Goal: Task Accomplishment & Management: Use online tool/utility

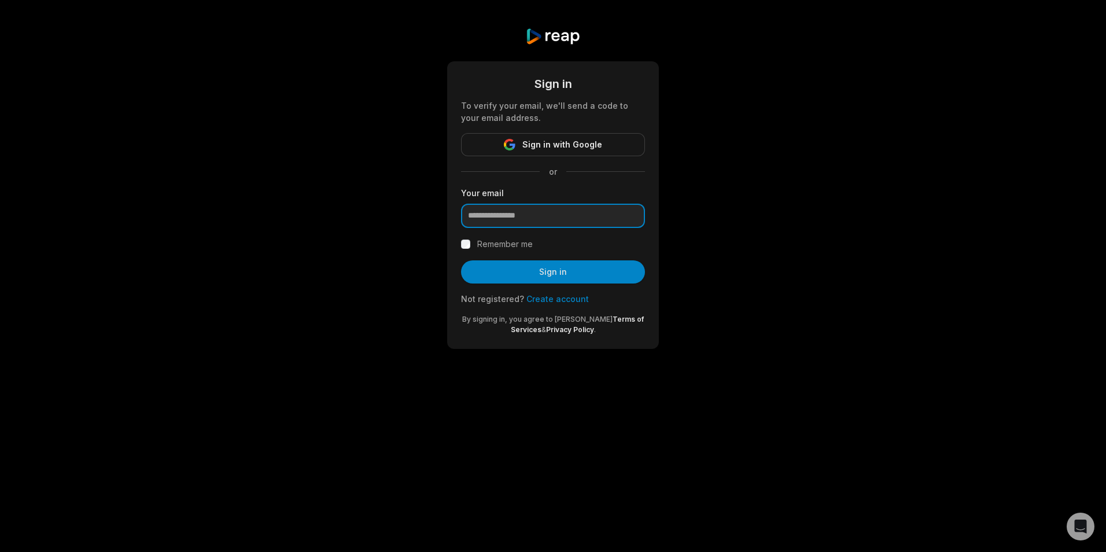
click at [556, 219] on input "email" at bounding box center [553, 216] width 184 height 24
paste input "**********"
click at [498, 242] on label "Remember me" at bounding box center [505, 244] width 56 height 14
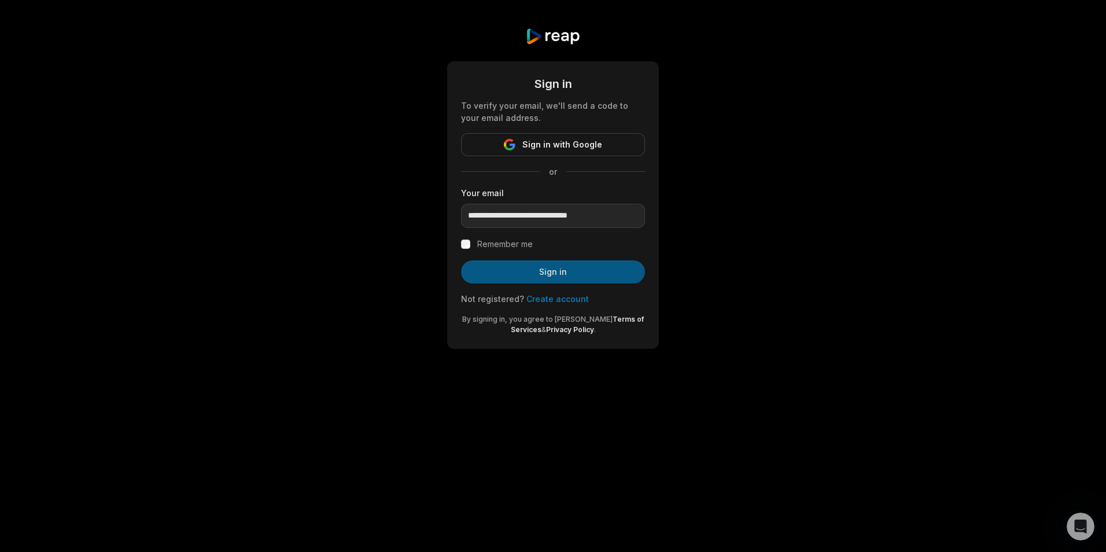
click at [553, 266] on button "Sign in" at bounding box center [553, 271] width 184 height 23
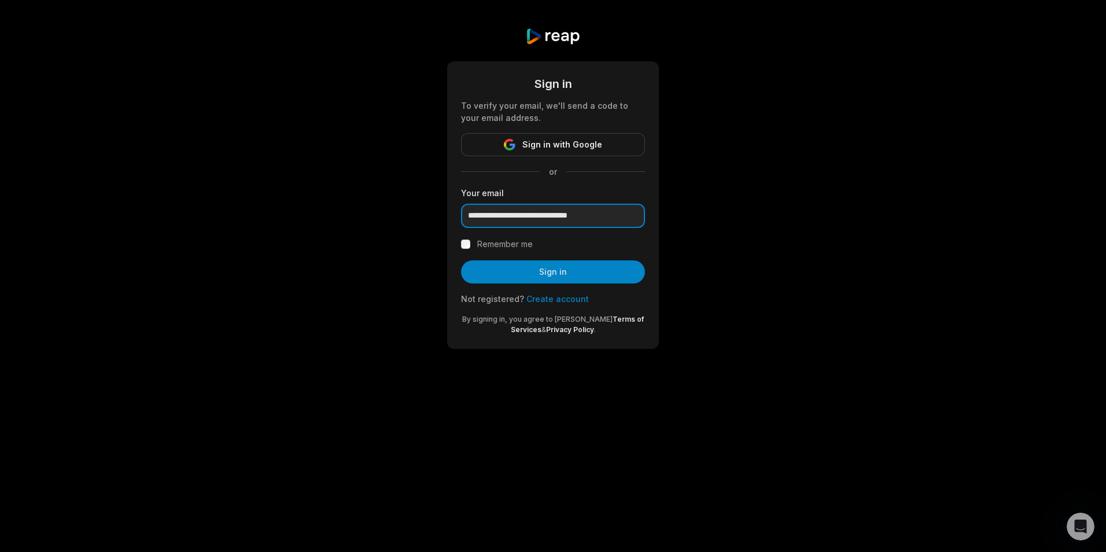
click at [571, 216] on input "**********" at bounding box center [553, 216] width 184 height 24
paste input "*****"
type input "**********"
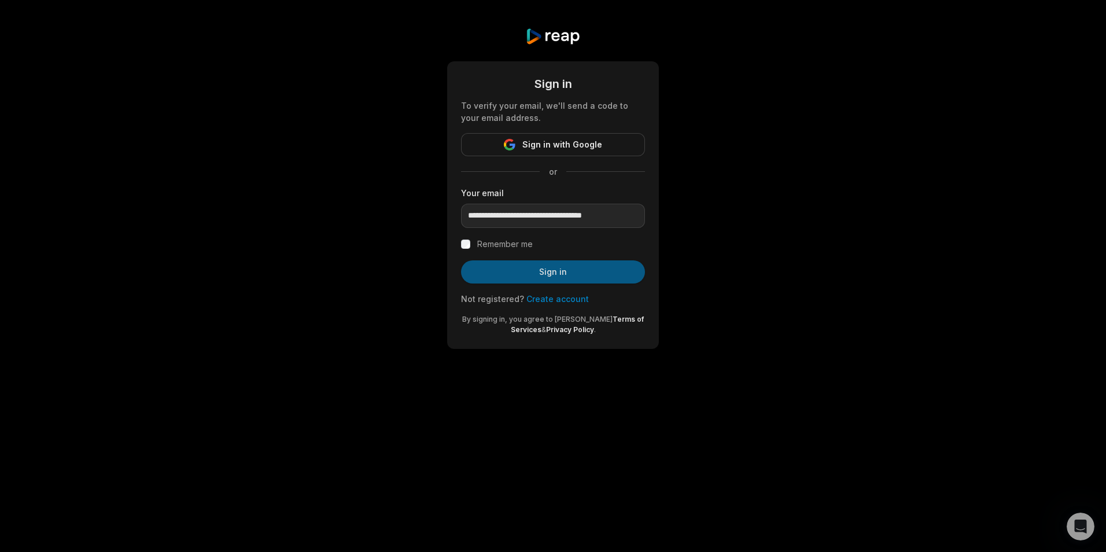
click at [583, 270] on button "Sign in" at bounding box center [553, 271] width 184 height 23
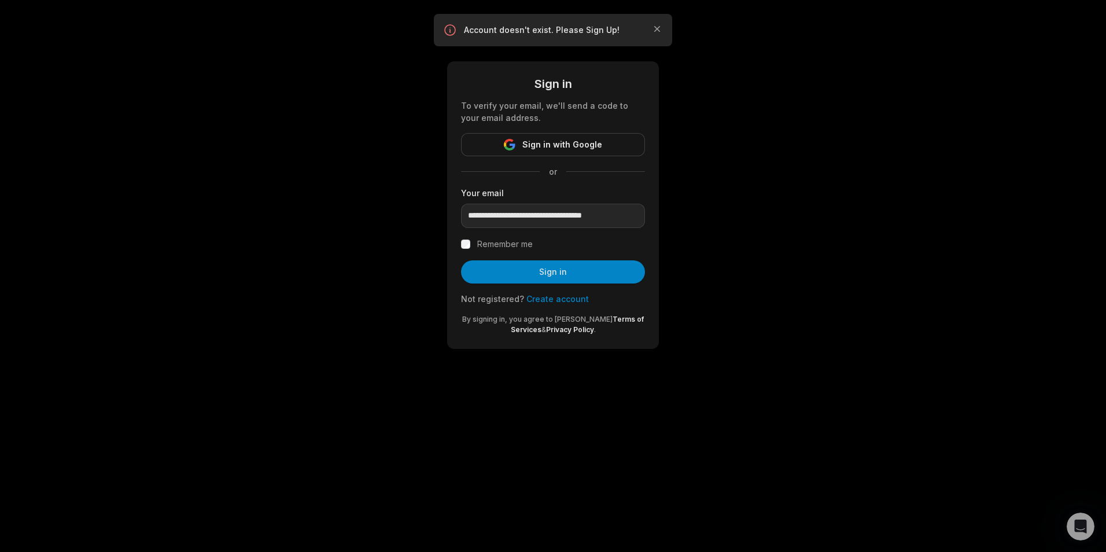
click at [565, 304] on div "Not registered? Create account" at bounding box center [553, 299] width 184 height 12
click at [561, 301] on link "Create account" at bounding box center [558, 299] width 62 height 10
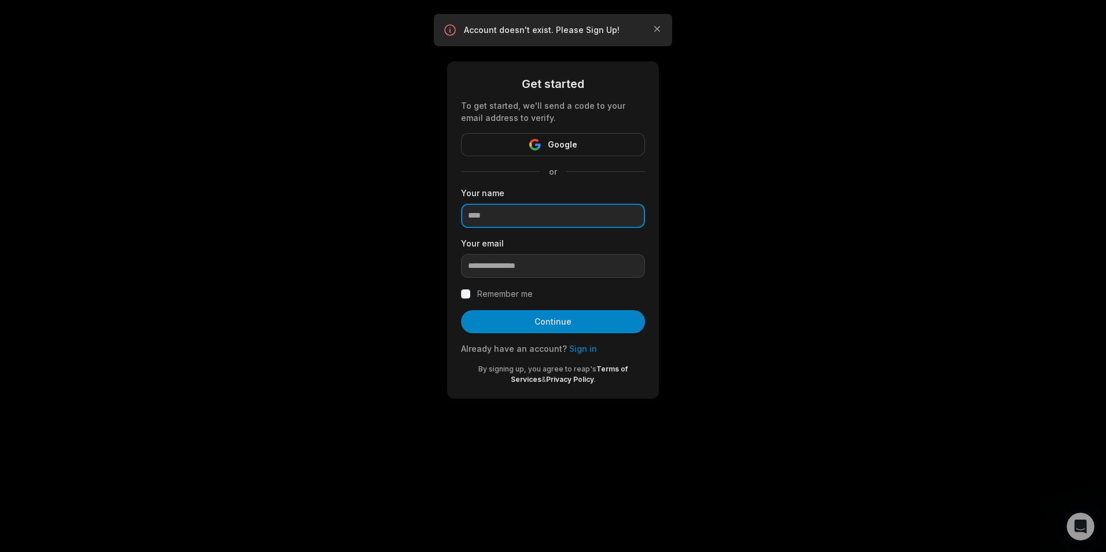
click at [528, 219] on input at bounding box center [553, 216] width 184 height 24
type input "*******"
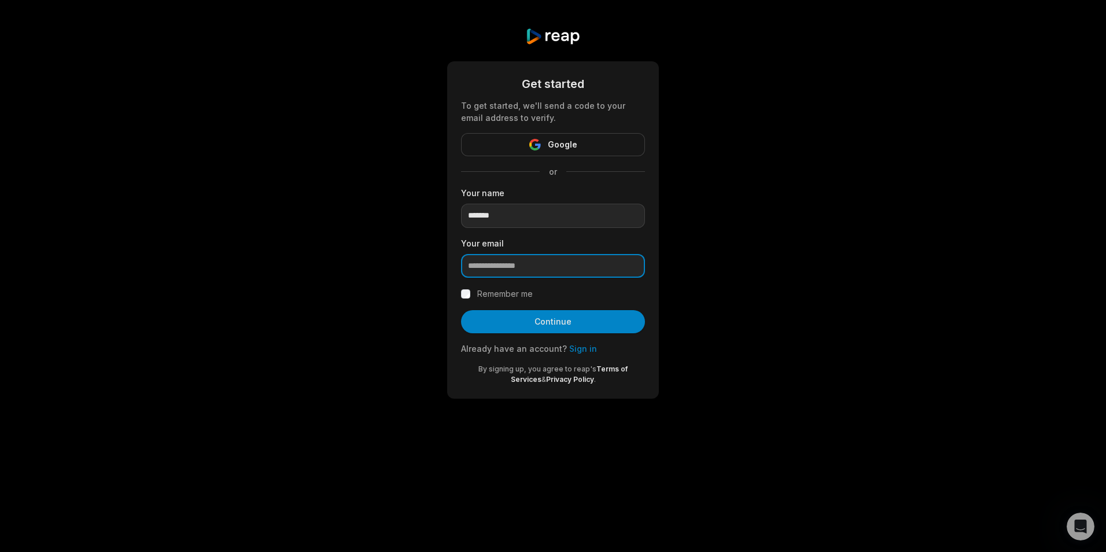
paste input "**********"
type input "**********"
click at [483, 295] on label "Remember me" at bounding box center [505, 294] width 56 height 14
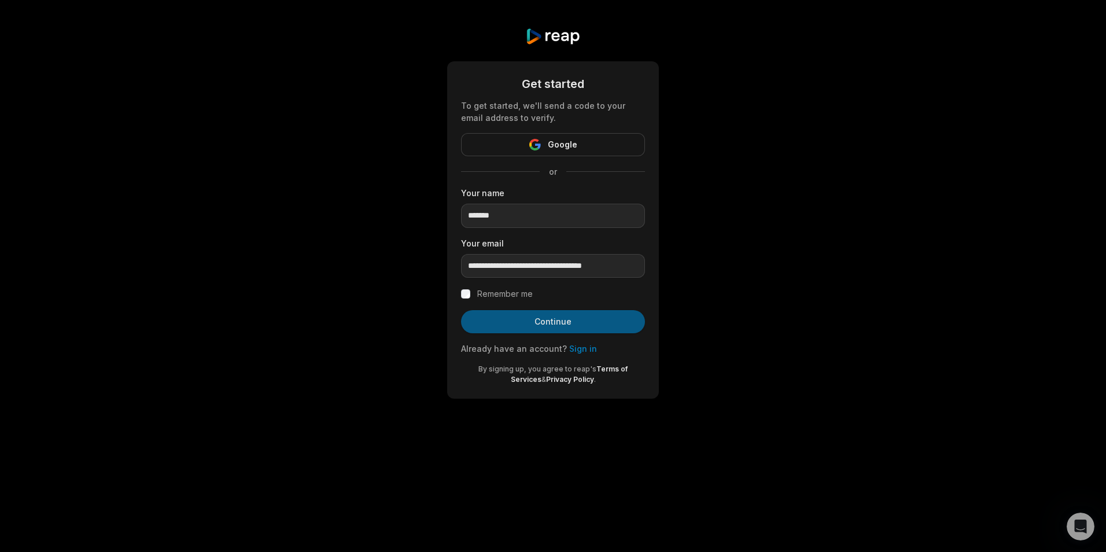
click at [551, 324] on button "Continue" at bounding box center [553, 321] width 184 height 23
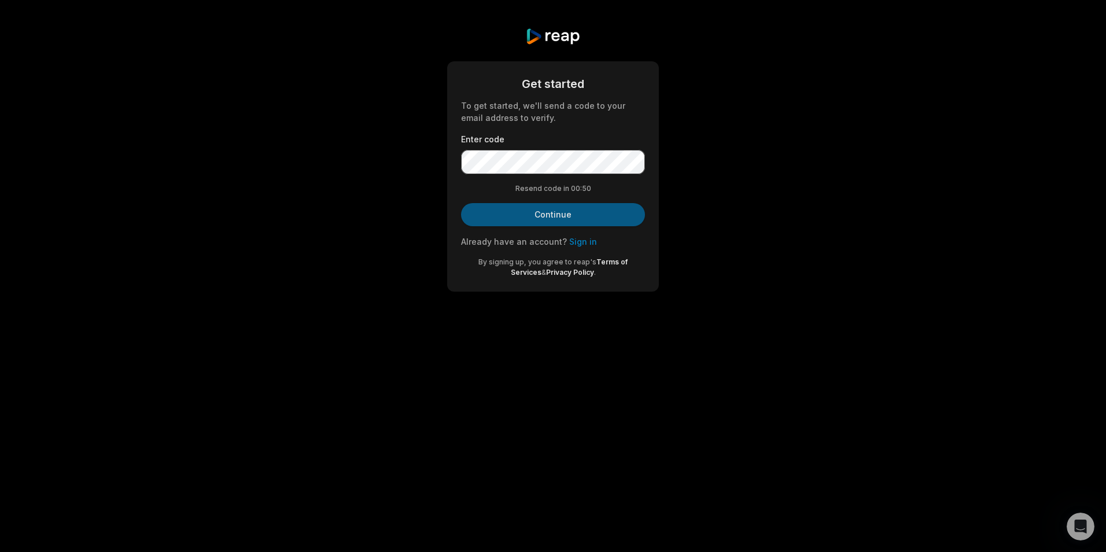
click at [568, 207] on button "Continue" at bounding box center [553, 214] width 184 height 23
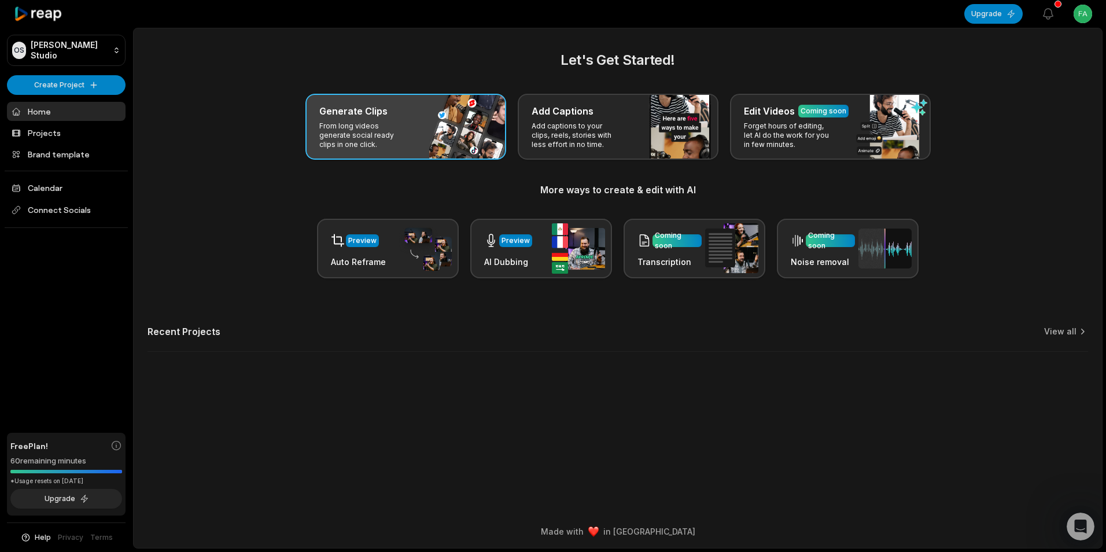
click at [404, 121] on div "Generate Clips From long videos generate social ready clips in one click." at bounding box center [406, 127] width 201 height 66
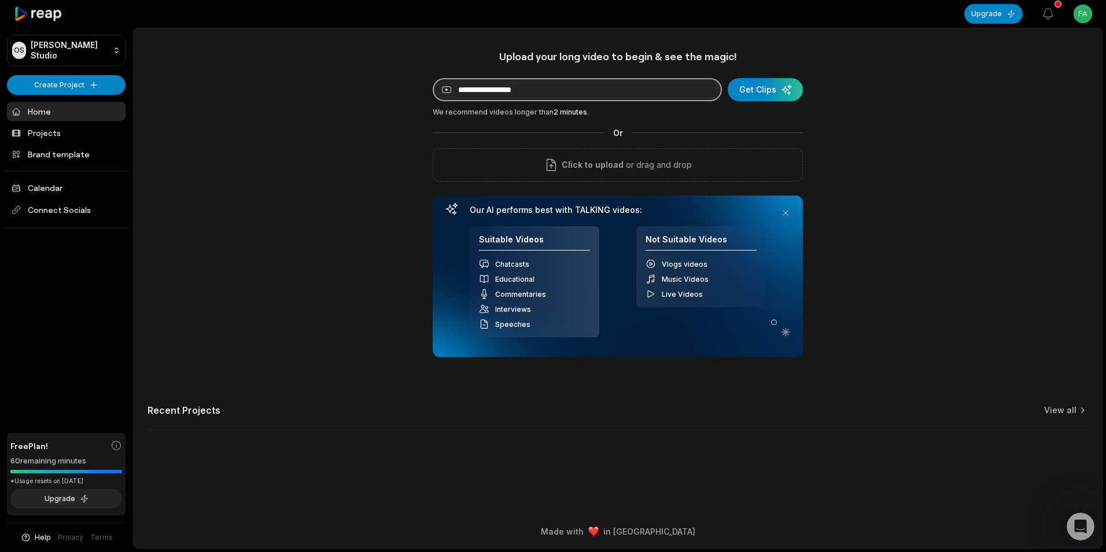
click at [530, 99] on input at bounding box center [577, 89] width 289 height 23
paste input "**********"
type input "**********"
click at [749, 86] on div "submit" at bounding box center [765, 89] width 75 height 23
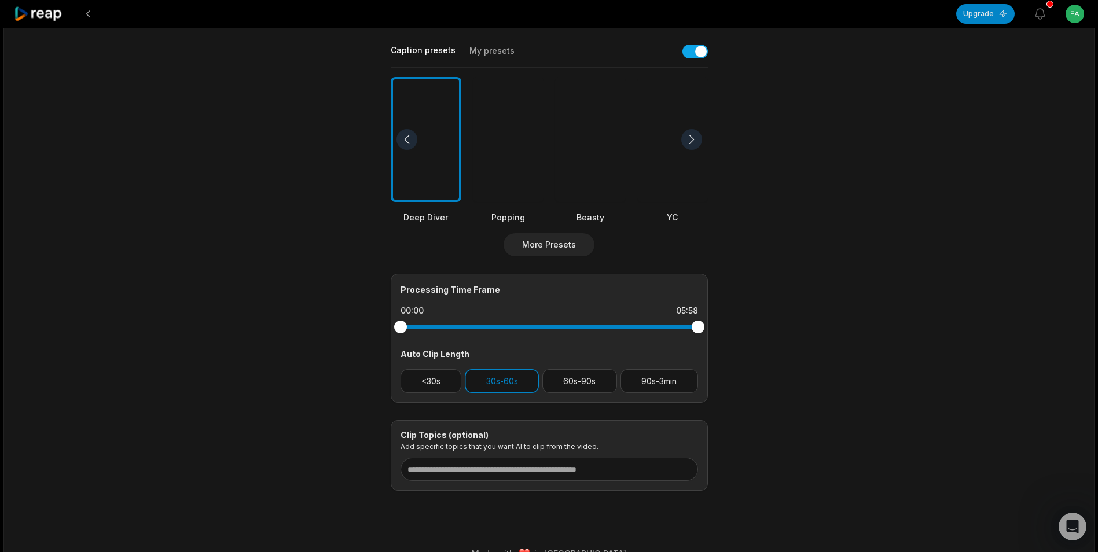
scroll to position [268, 0]
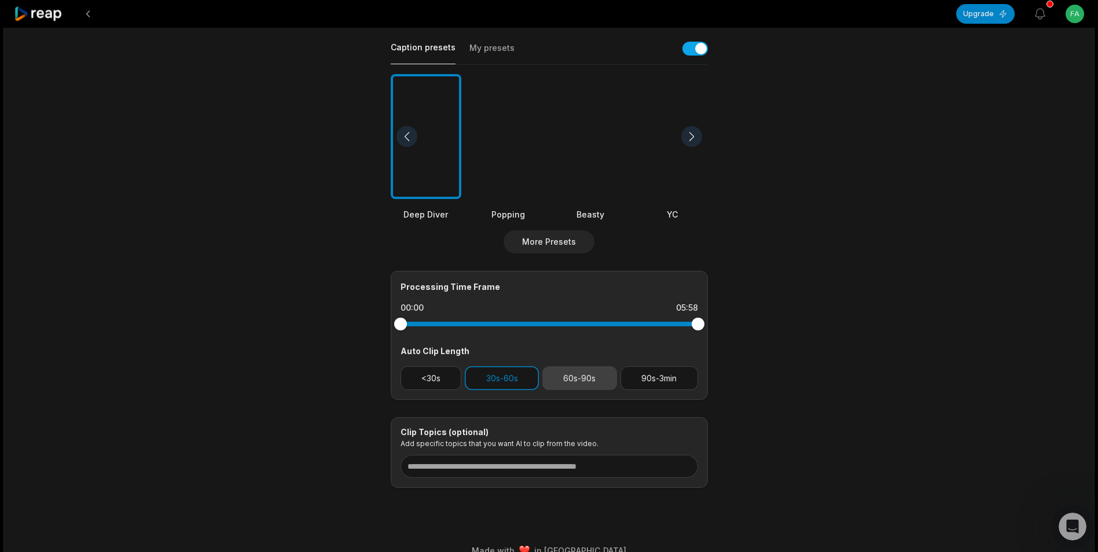
click at [564, 381] on button "60s-90s" at bounding box center [579, 378] width 75 height 24
click at [591, 376] on button "60s-90s" at bounding box center [579, 378] width 75 height 24
drag, startPoint x: 487, startPoint y: 371, endPoint x: 503, endPoint y: 386, distance: 21.7
click at [488, 371] on button "30s-60s" at bounding box center [502, 378] width 74 height 24
click at [556, 370] on button "60s-90s" at bounding box center [579, 378] width 75 height 24
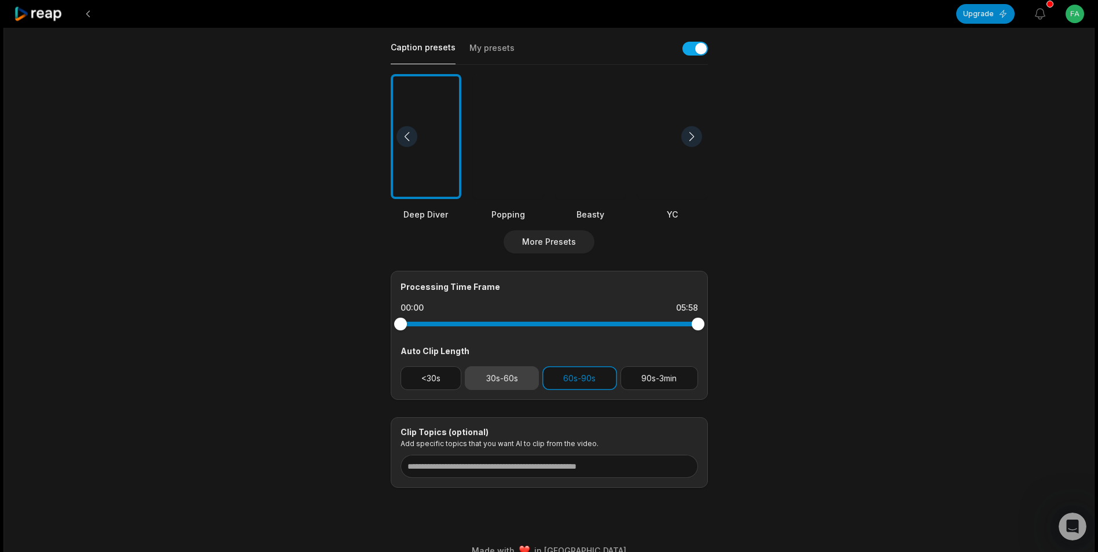
click at [485, 382] on button "30s-60s" at bounding box center [502, 378] width 74 height 24
click at [441, 378] on button "<30s" at bounding box center [430, 378] width 61 height 24
click at [436, 377] on button "<30s" at bounding box center [430, 378] width 61 height 24
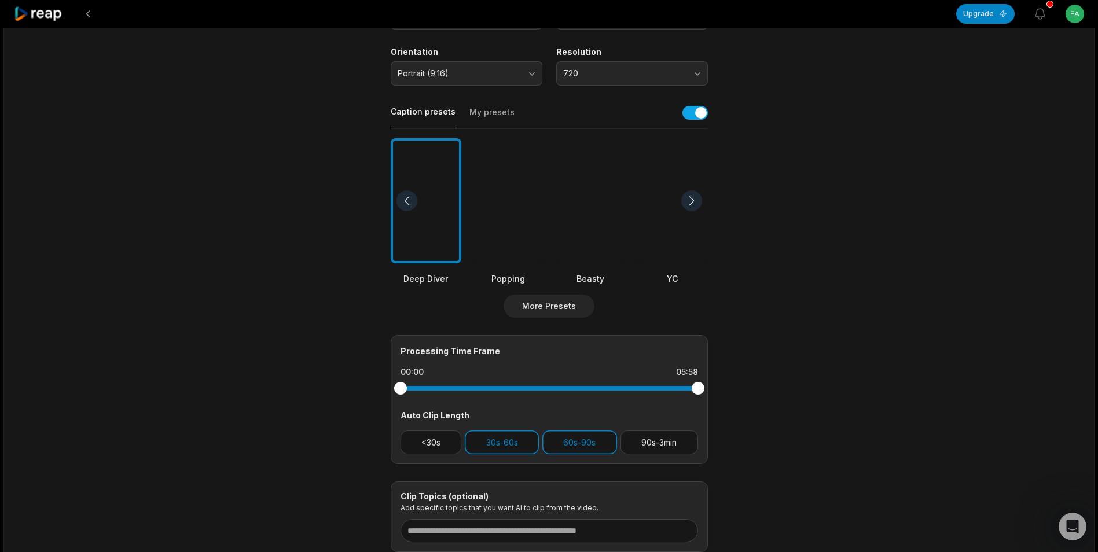
scroll to position [287, 0]
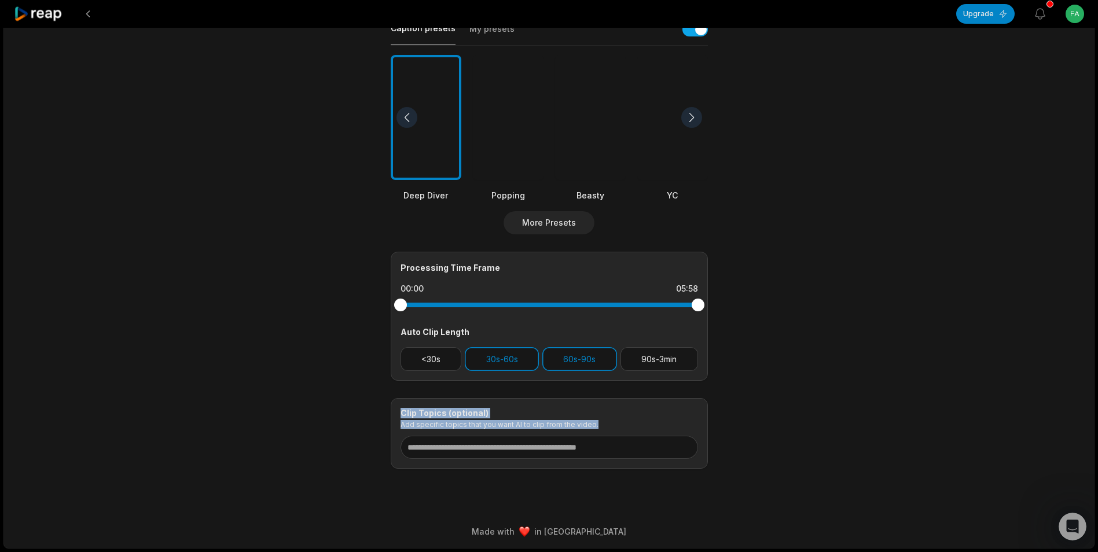
drag, startPoint x: 399, startPoint y: 408, endPoint x: 658, endPoint y: 465, distance: 265.4
click at [658, 465] on div "Clip Topics (optional) Add specific topics that you want AI to clip from the vi…" at bounding box center [549, 433] width 317 height 71
copy div "Clip Topics (optional) Add specific topics that you want AI to clip from the vi…"
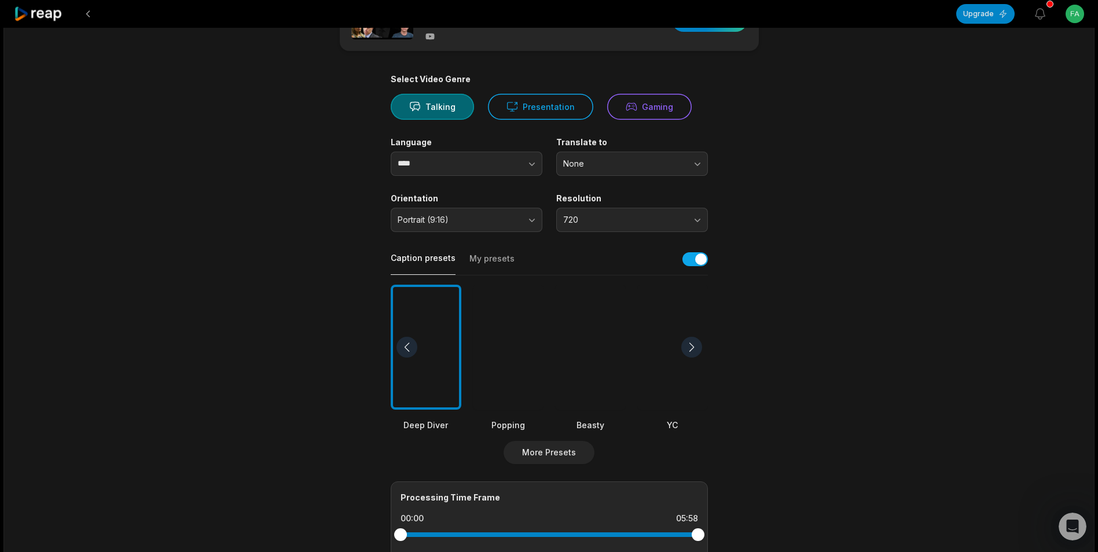
scroll to position [0, 0]
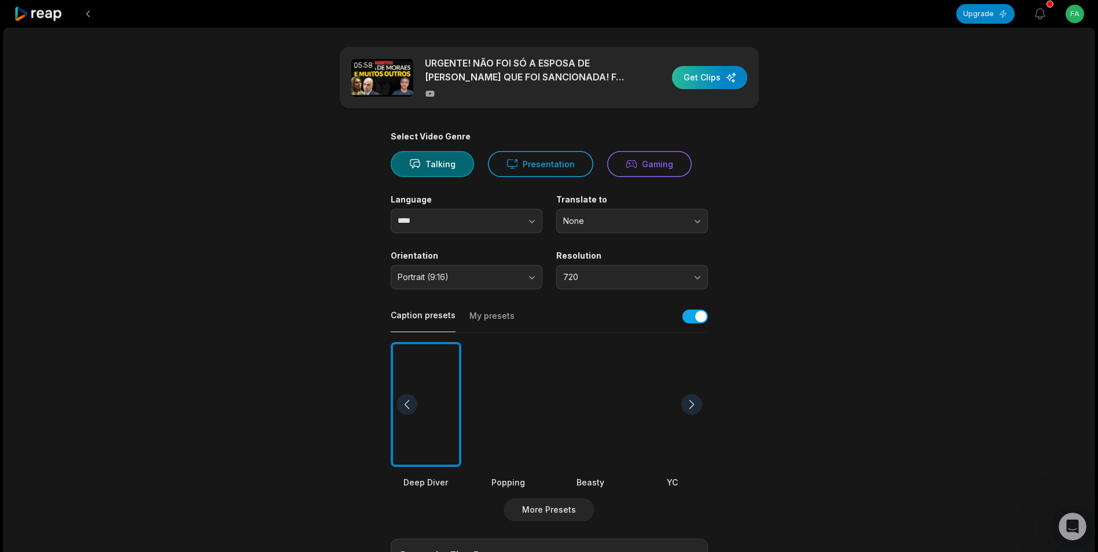
drag, startPoint x: 706, startPoint y: 73, endPoint x: 712, endPoint y: 78, distance: 7.0
click at [707, 73] on div "button" at bounding box center [709, 77] width 75 height 23
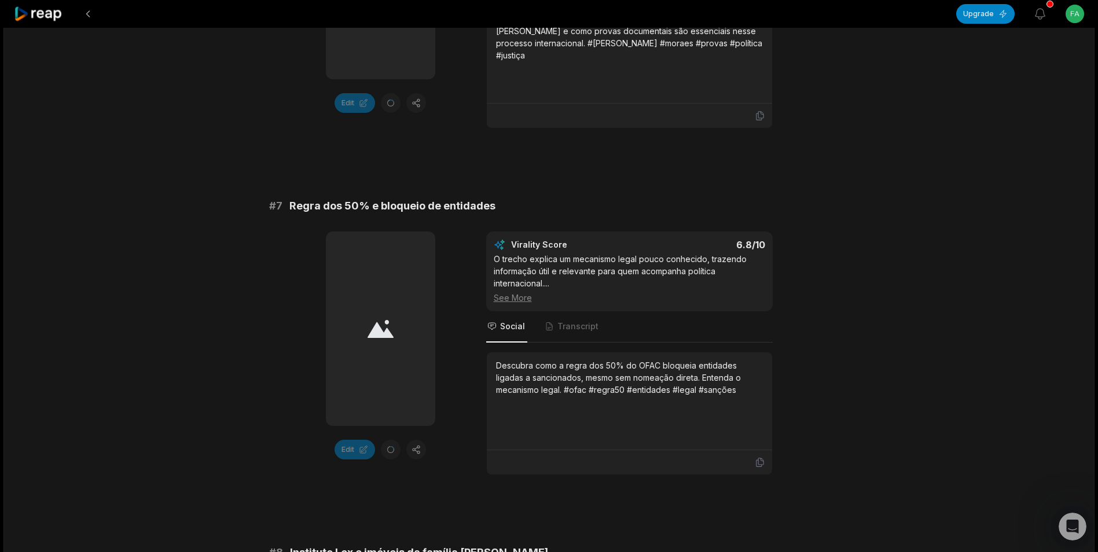
scroll to position [2797, 0]
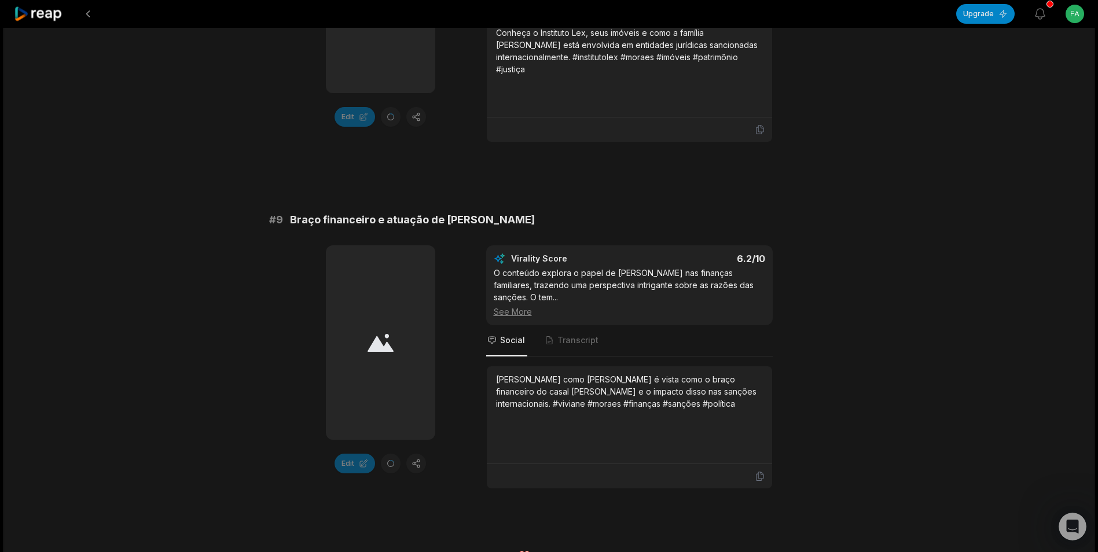
drag, startPoint x: 962, startPoint y: 290, endPoint x: 963, endPoint y: 373, distance: 82.8
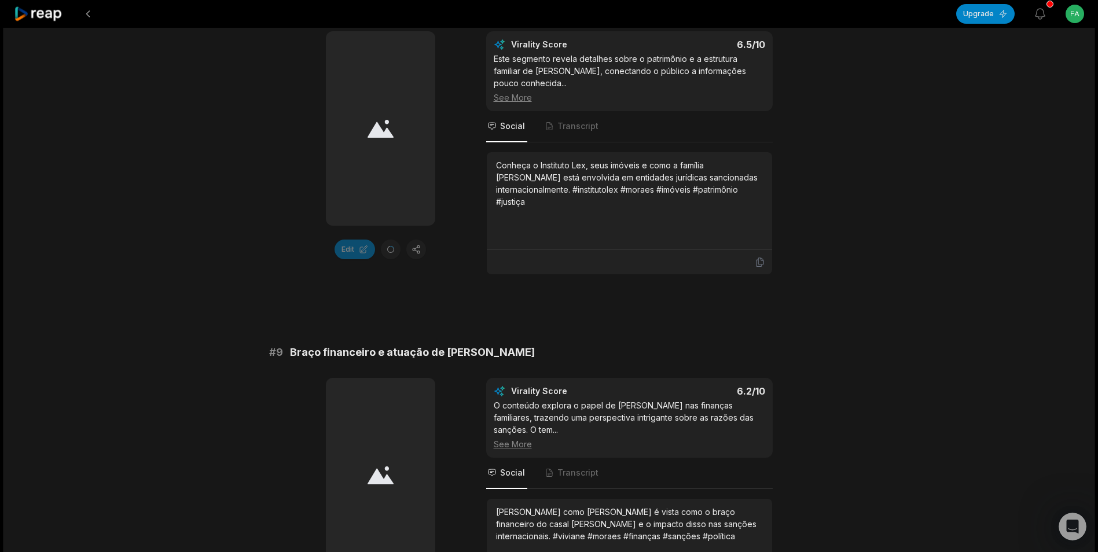
drag, startPoint x: 954, startPoint y: 350, endPoint x: 966, endPoint y: 345, distance: 12.7
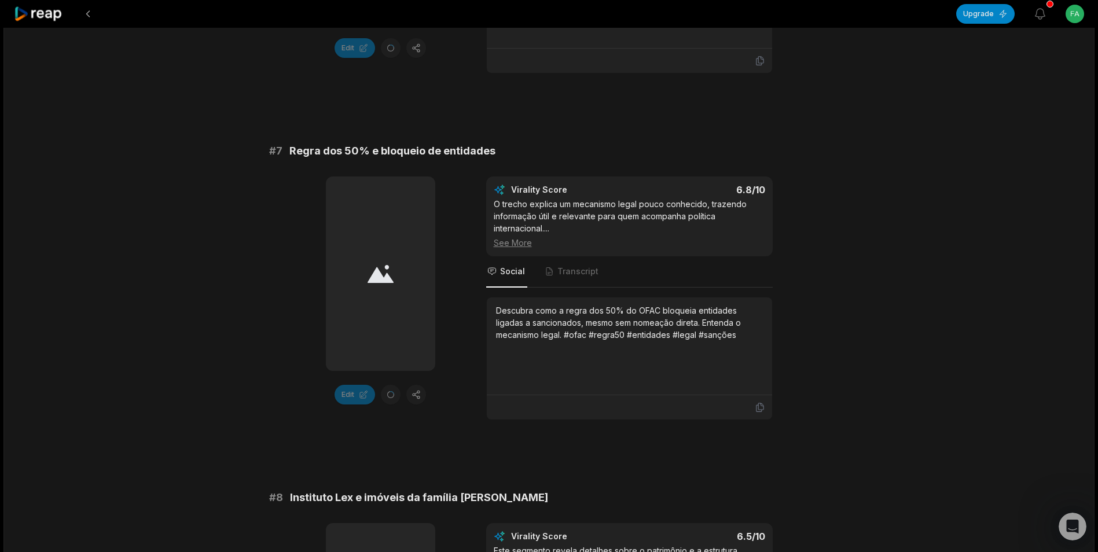
drag, startPoint x: 966, startPoint y: 345, endPoint x: 983, endPoint y: 292, distance: 56.0
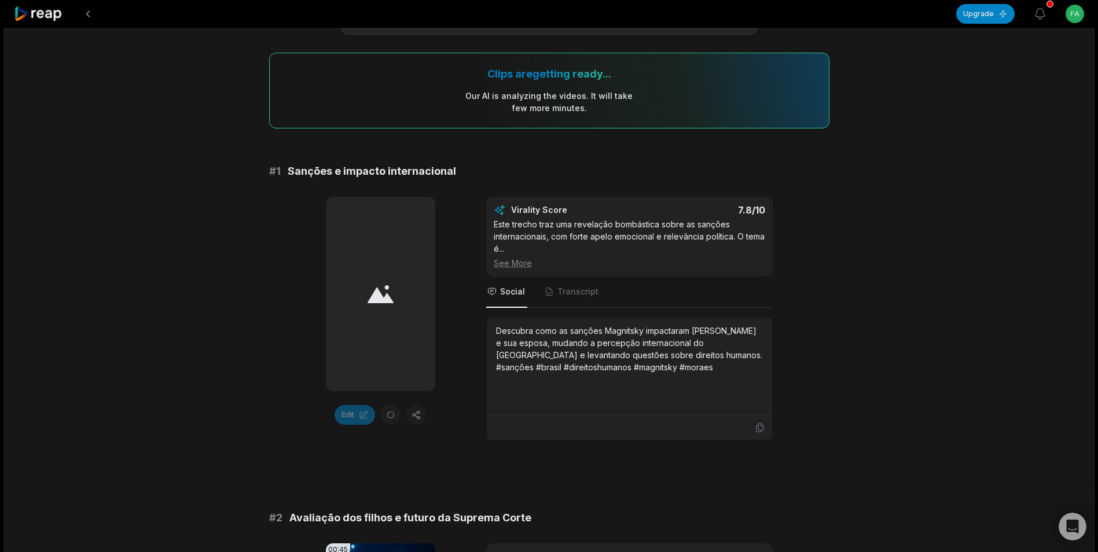
scroll to position [0, 0]
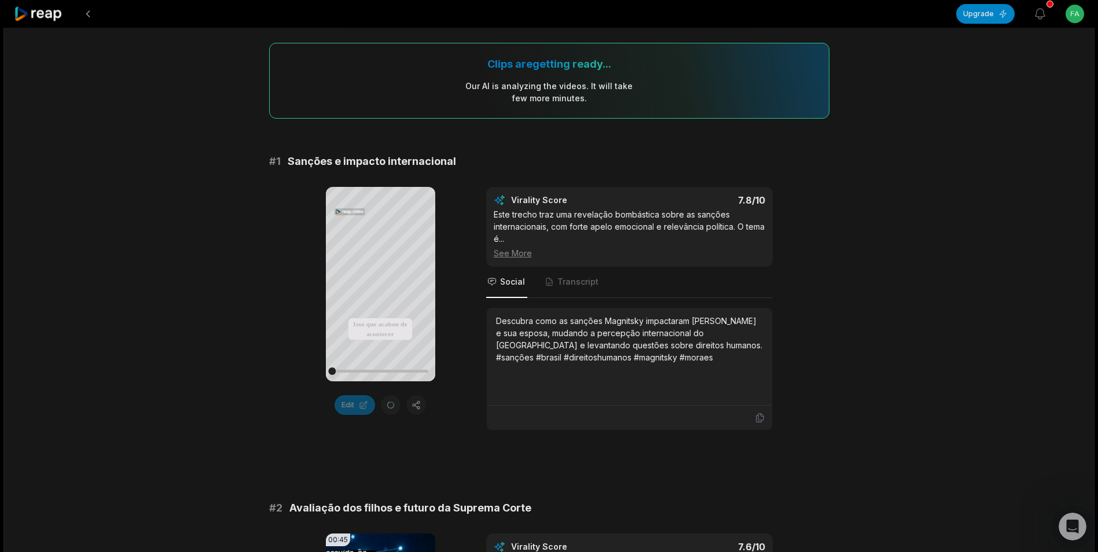
scroll to position [289, 0]
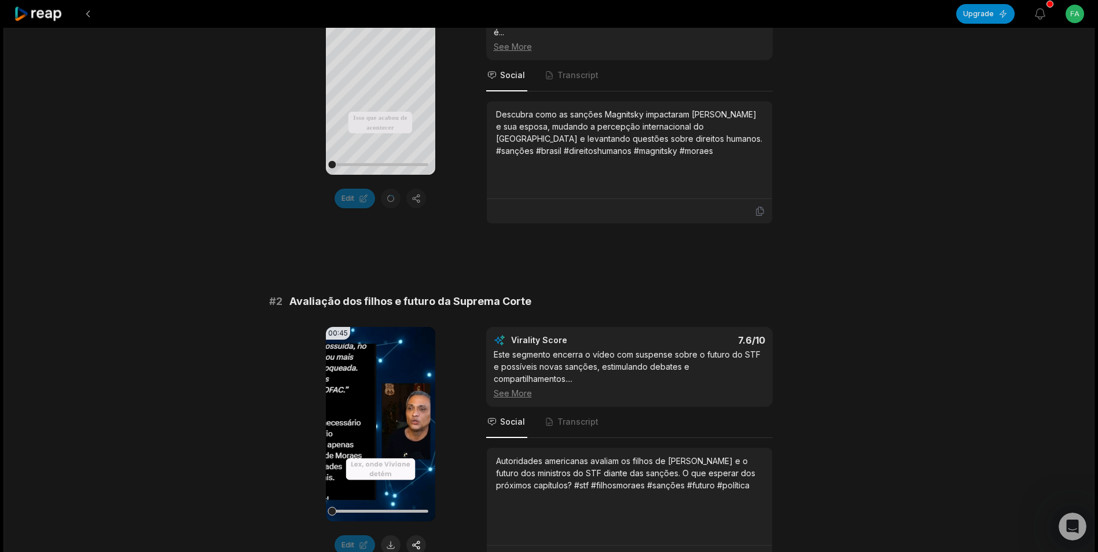
drag, startPoint x: 904, startPoint y: 134, endPoint x: 904, endPoint y: 183, distance: 48.6
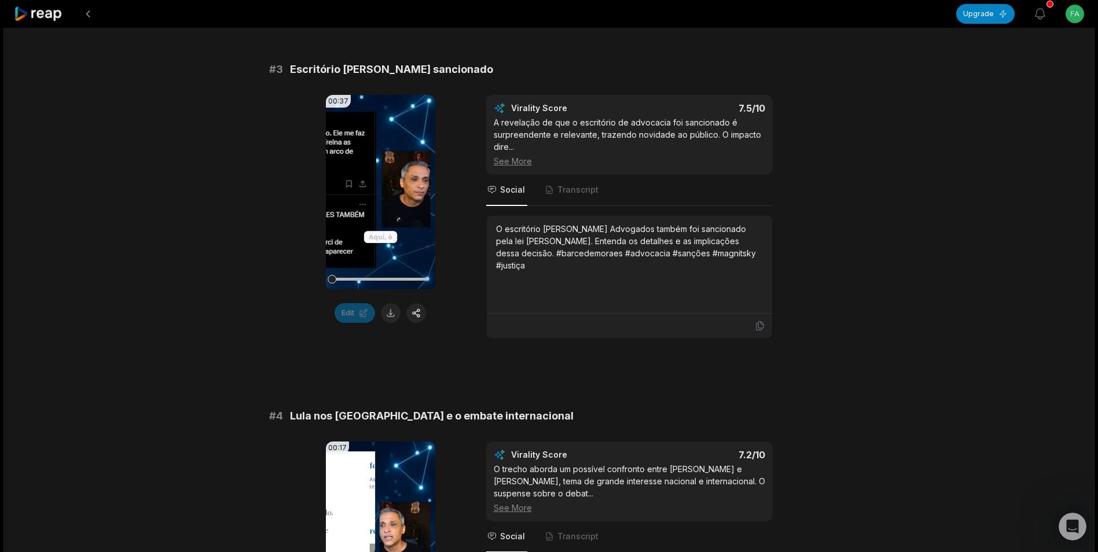
scroll to position [579, 0]
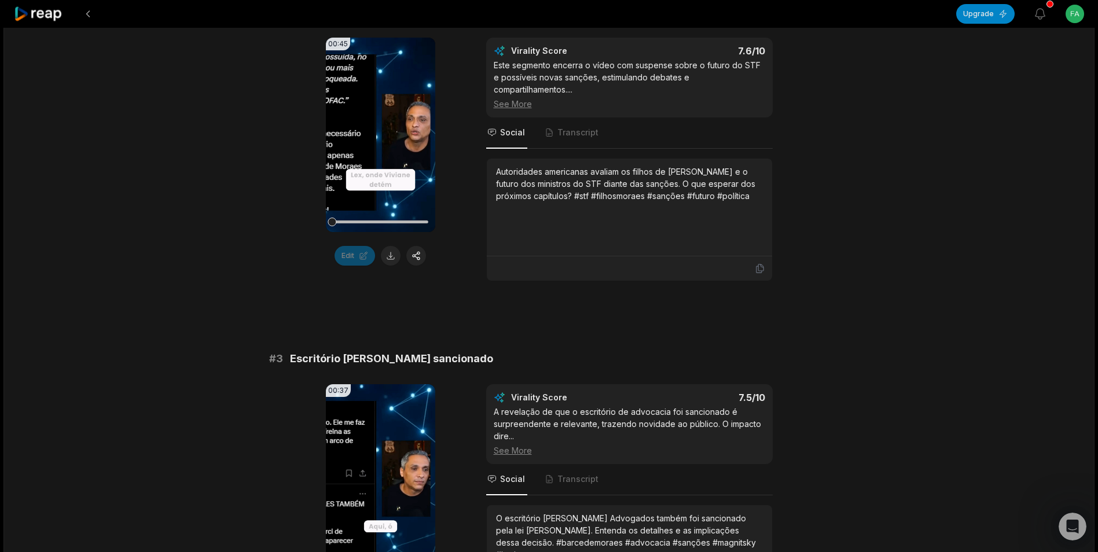
drag, startPoint x: 948, startPoint y: 223, endPoint x: 959, endPoint y: 223, distance: 11.0
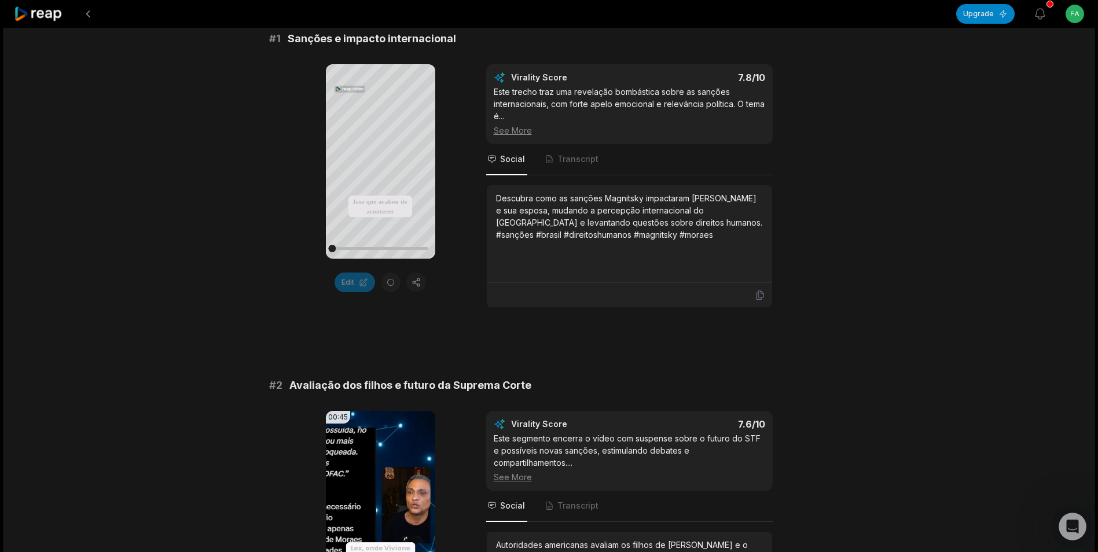
scroll to position [0, 0]
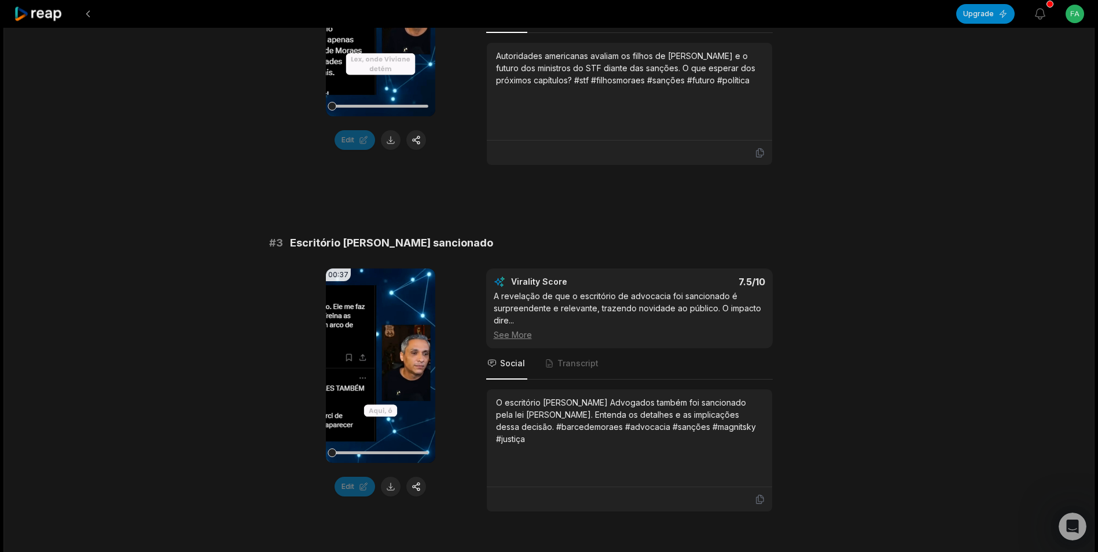
drag, startPoint x: 951, startPoint y: 249, endPoint x: 954, endPoint y: 271, distance: 22.1
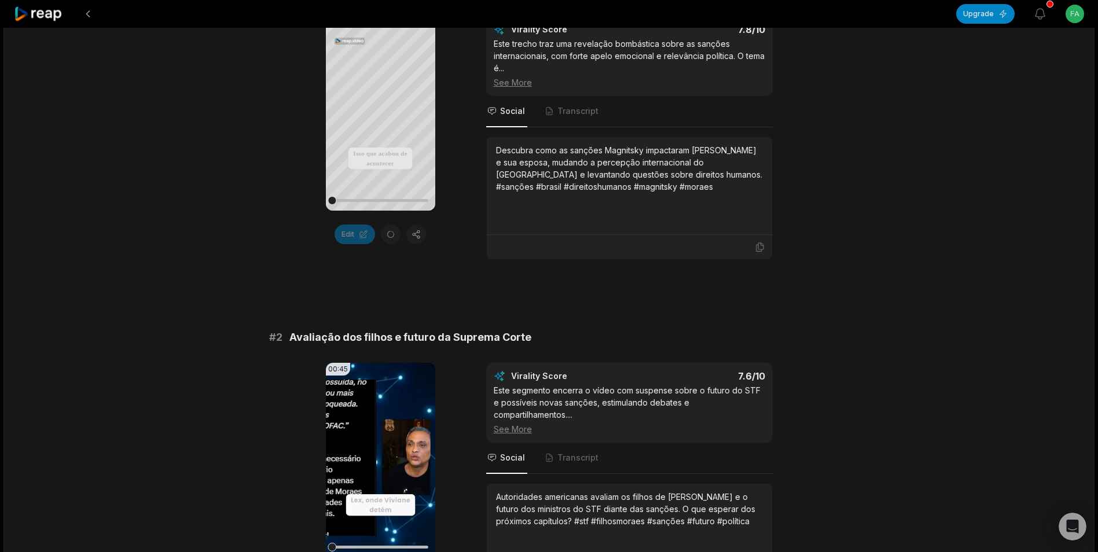
scroll to position [172, 0]
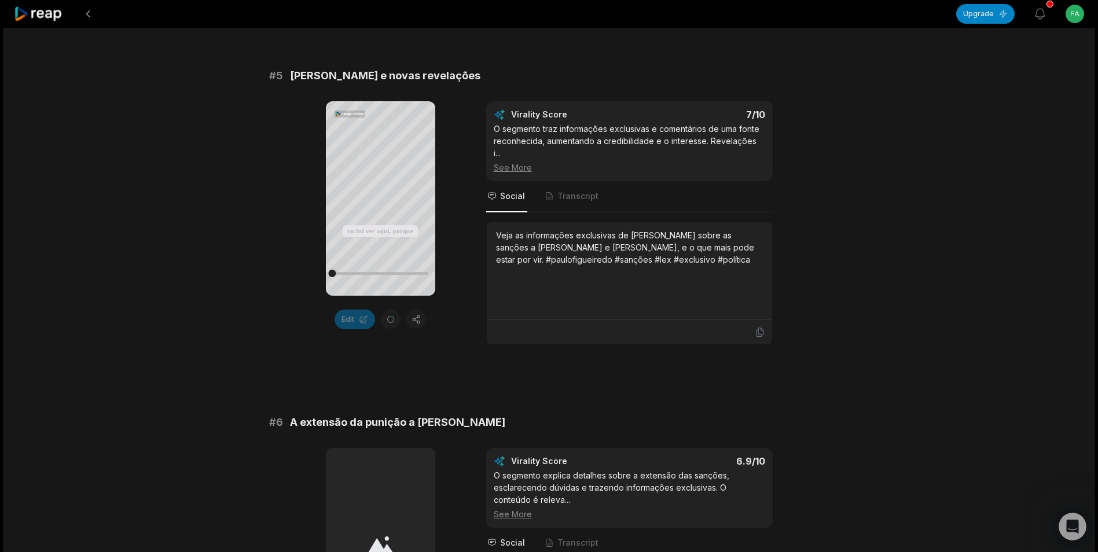
scroll to position [1553, 0]
drag, startPoint x: 1102, startPoint y: 382, endPoint x: 1098, endPoint y: 395, distance: 13.5
drag, startPoint x: 1098, startPoint y: 395, endPoint x: 1103, endPoint y: 390, distance: 7.0
drag, startPoint x: 1061, startPoint y: 413, endPoint x: 881, endPoint y: 135, distance: 330.9
click at [877, 135] on div "05:58 URGENTE! NÃO FOI SÓ A ESPOSA DE [PERSON_NAME] QUE FOI SANCIONADA! Foi tud…" at bounding box center [548, 146] width 1091 height 3342
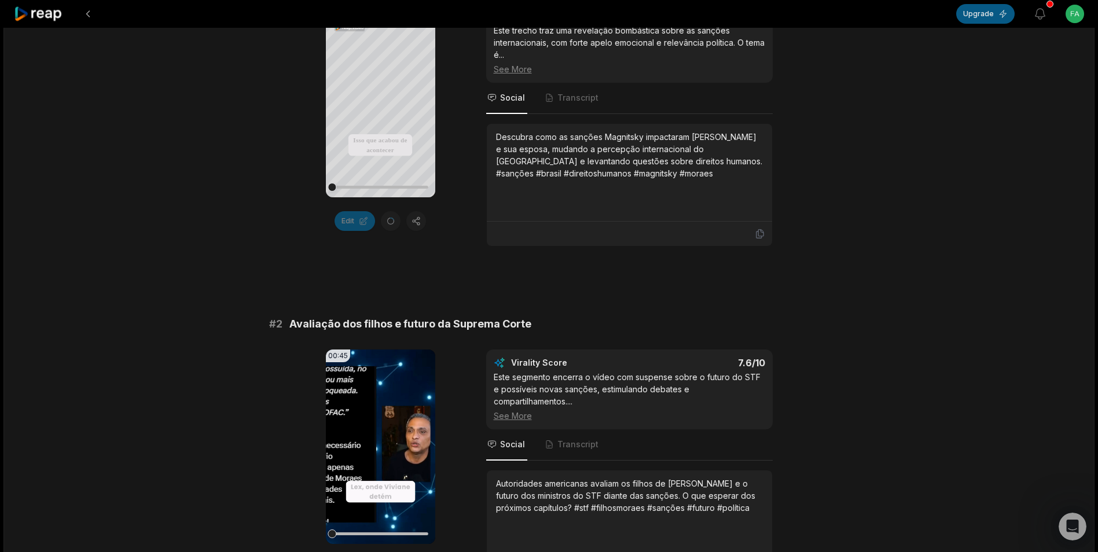
scroll to position [0, 0]
